Goal: Navigation & Orientation: Find specific page/section

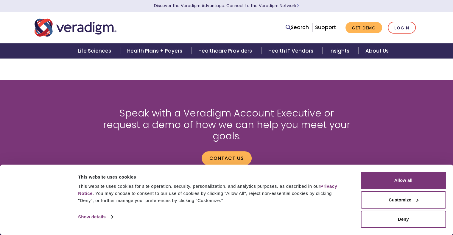
scroll to position [635, 0]
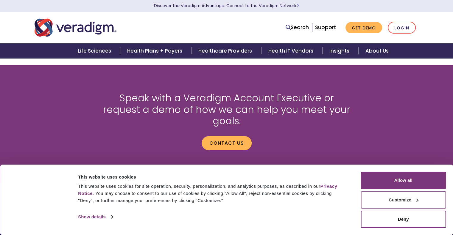
click at [397, 199] on button "Customize" at bounding box center [402, 200] width 85 height 17
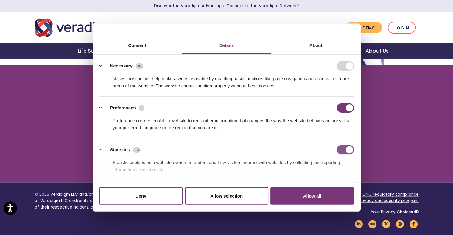
click at [337, 150] on input "Statistics" at bounding box center [345, 150] width 17 height 10
checkbox input "false"
click at [338, 110] on input "Preferences" at bounding box center [345, 108] width 17 height 10
checkbox input "false"
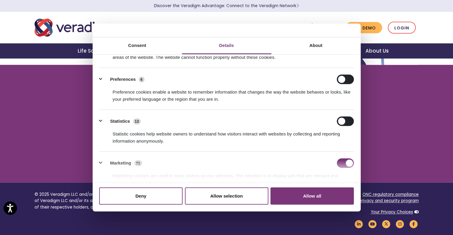
scroll to position [79, 0]
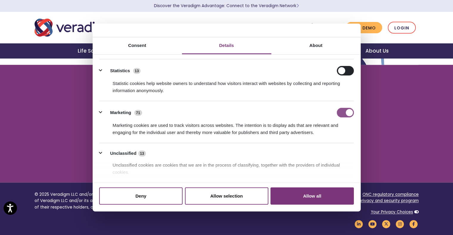
click at [337, 112] on input "Marketing" at bounding box center [345, 113] width 17 height 10
checkbox input "false"
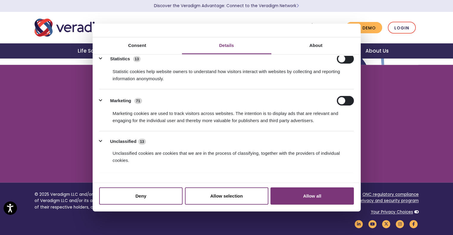
scroll to position [101, 0]
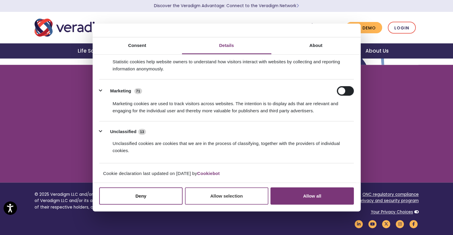
click at [250, 196] on button "Allow selection" at bounding box center [226, 195] width 83 height 17
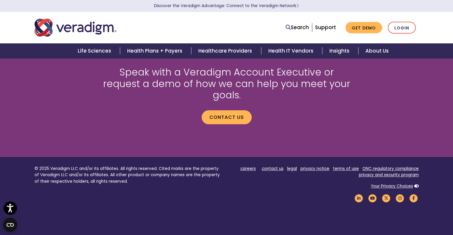
scroll to position [697, 0]
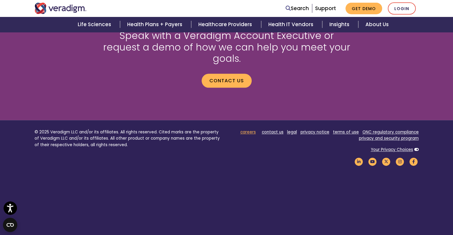
click at [247, 129] on link "careers" at bounding box center [247, 132] width 15 height 6
